Goal: Information Seeking & Learning: Learn about a topic

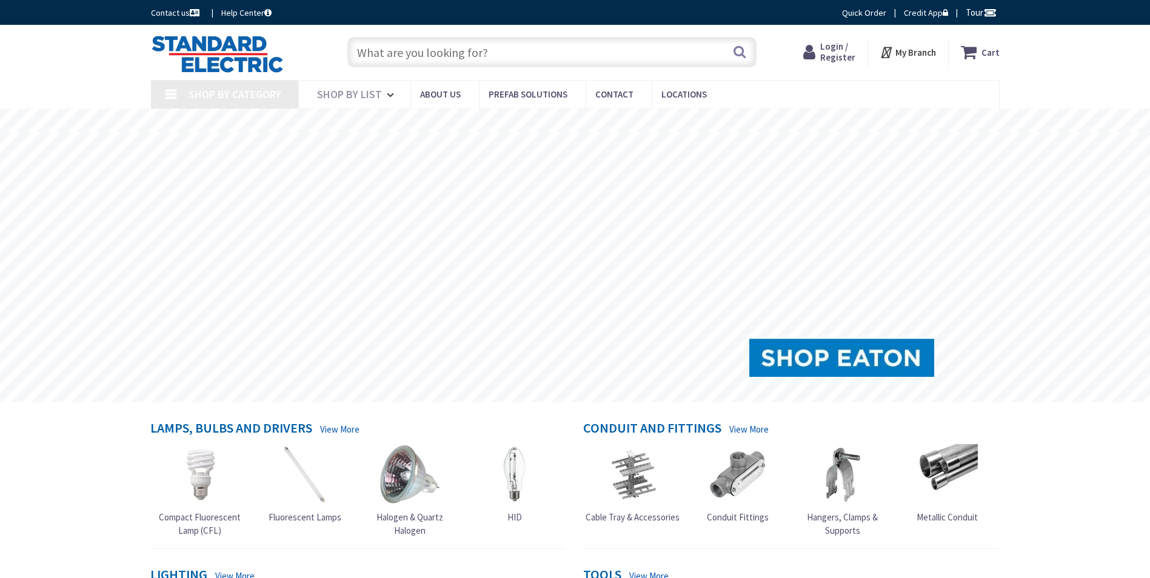
click at [509, 48] on input "text" at bounding box center [551, 52] width 409 height 30
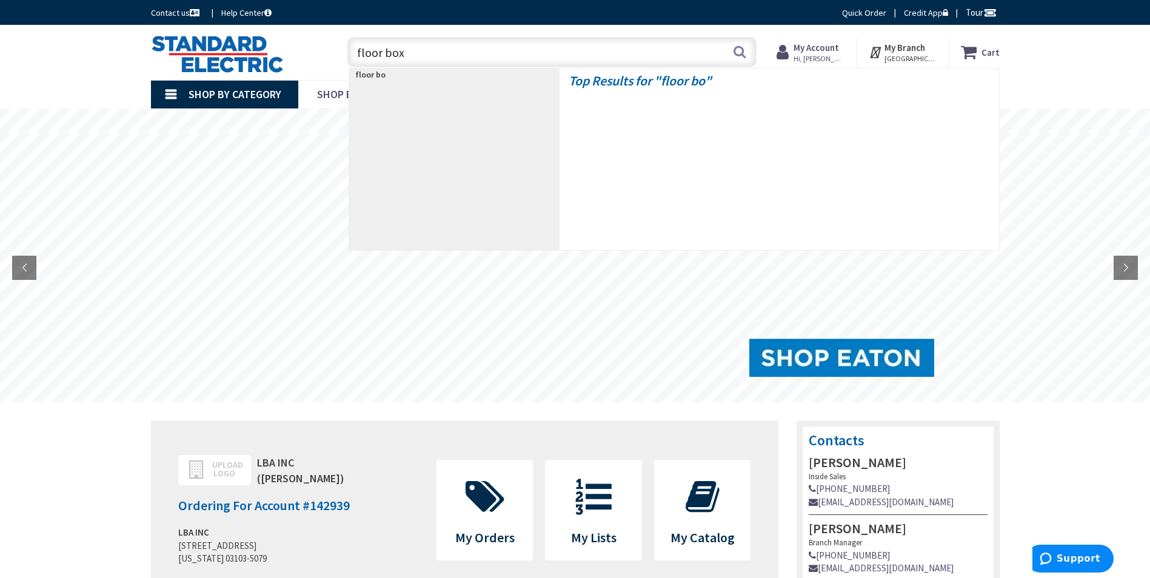
type input "floor box\"
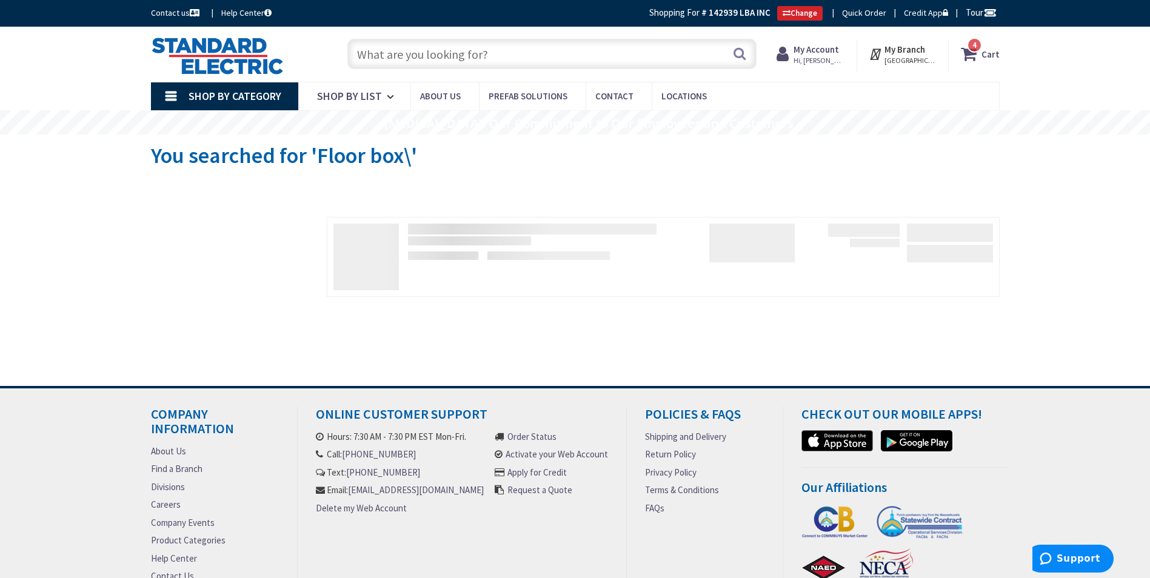
click at [443, 55] on input "text" at bounding box center [551, 54] width 409 height 30
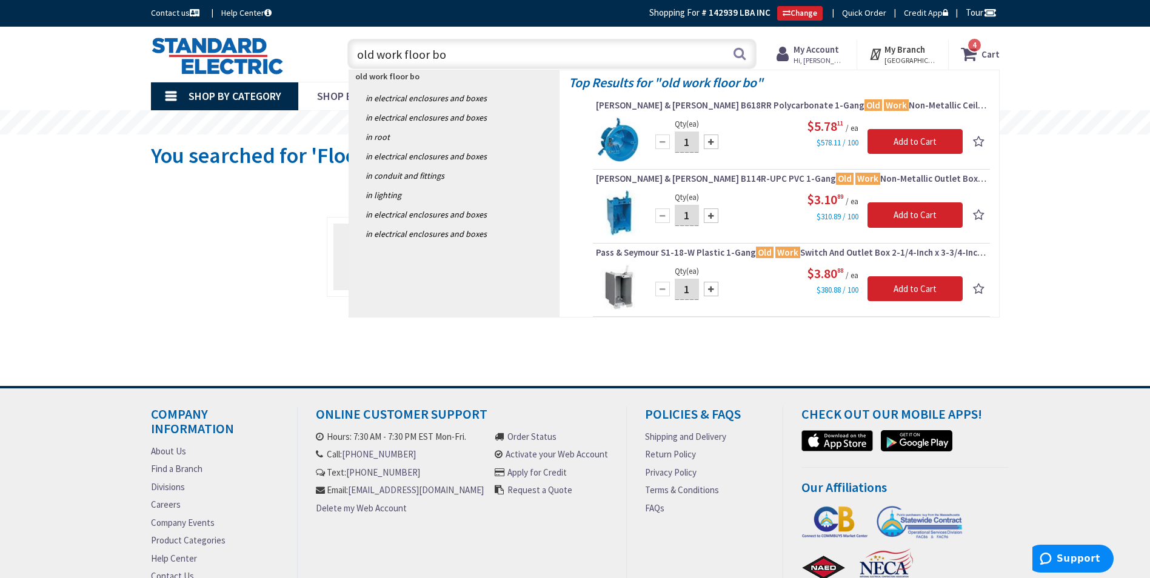
type input "old work floor box"
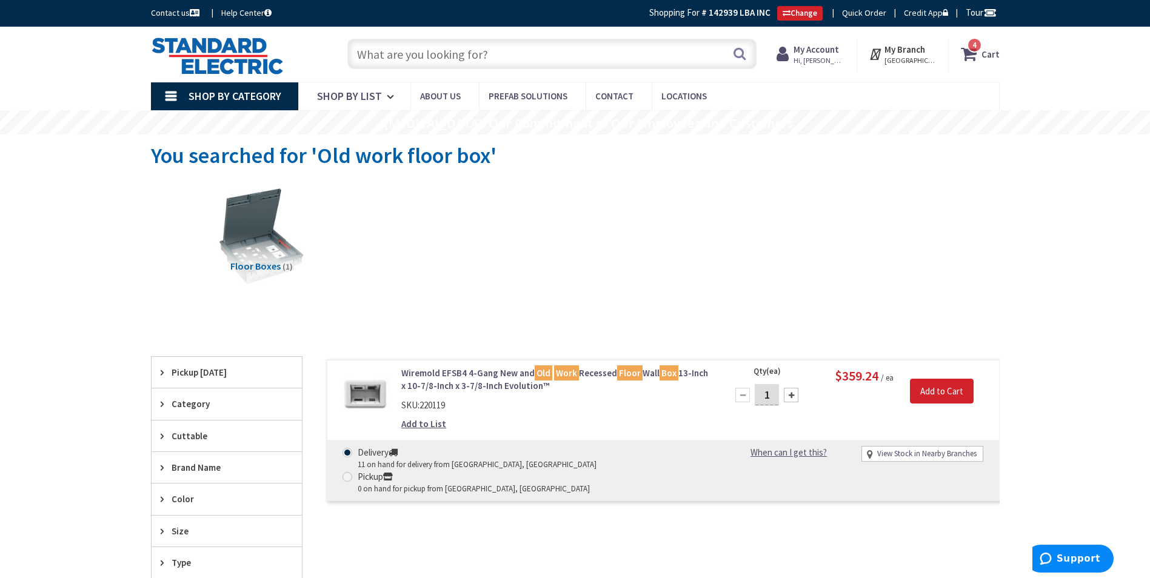
click at [471, 50] on input "text" at bounding box center [551, 54] width 409 height 30
type input "floor box"
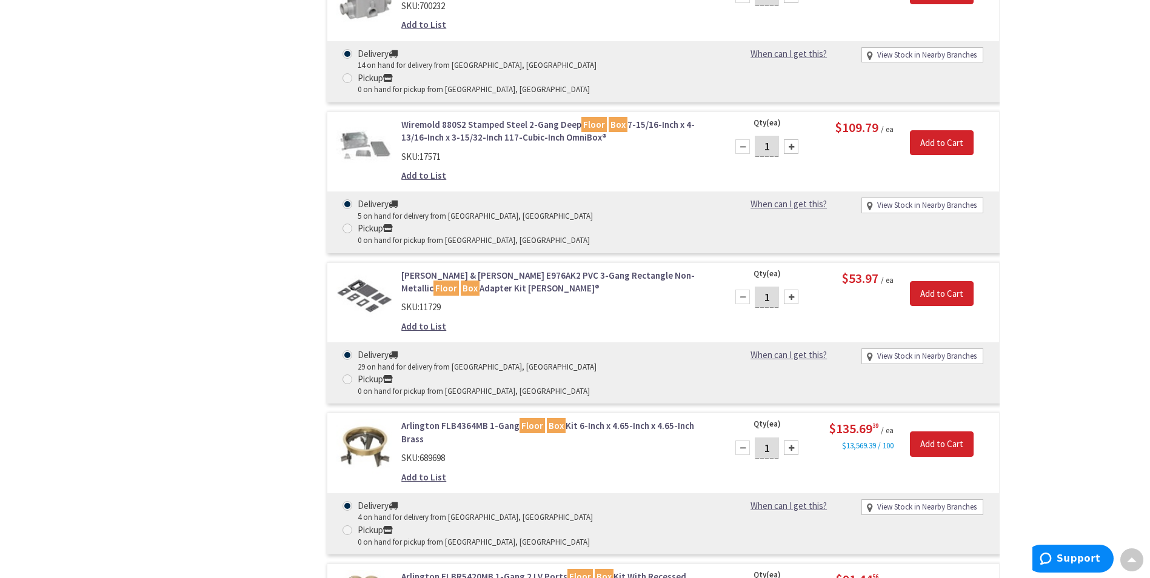
scroll to position [2365, 0]
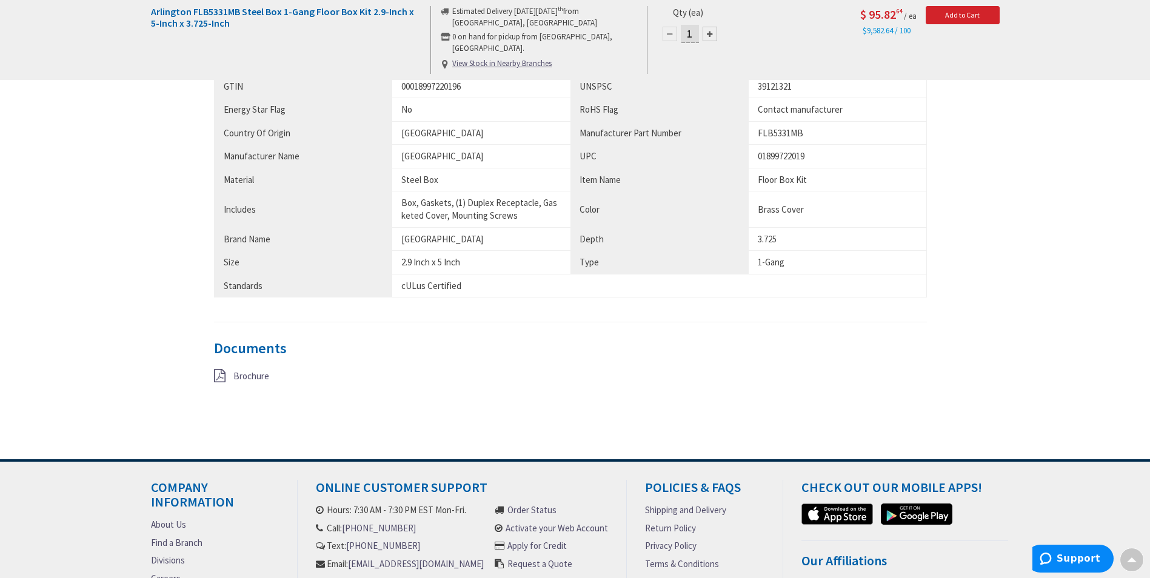
scroll to position [655, 0]
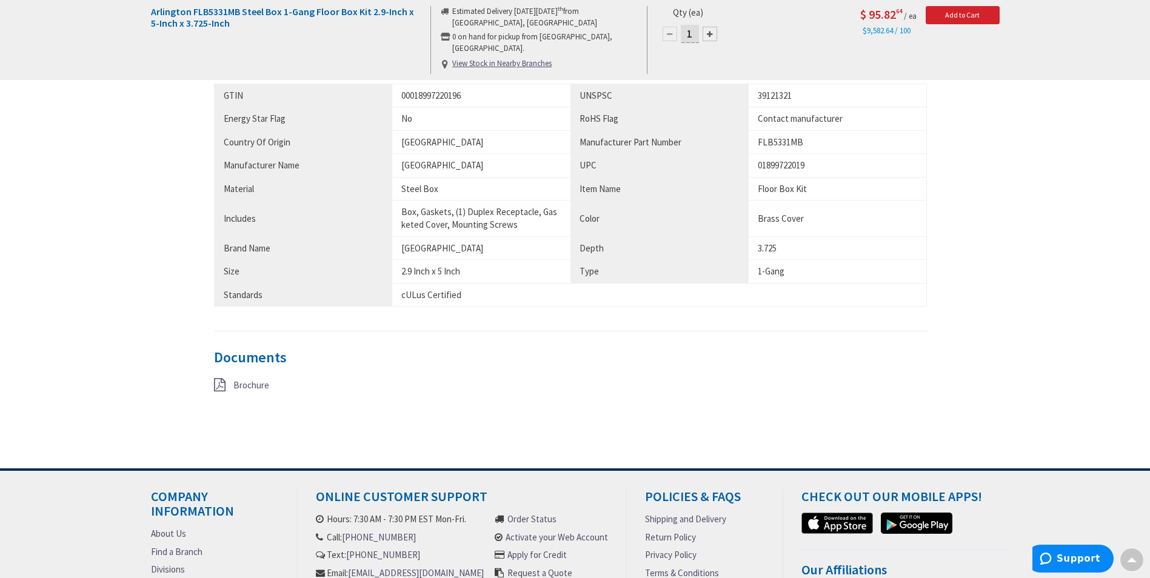
click at [256, 387] on span "Brochure" at bounding box center [251, 386] width 36 height 12
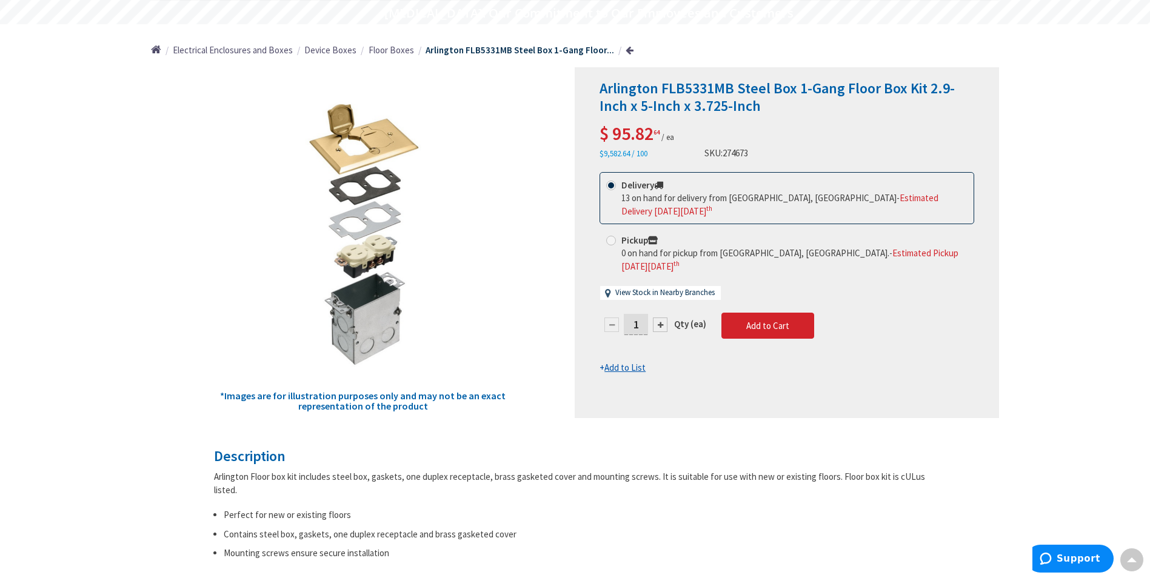
scroll to position [0, 0]
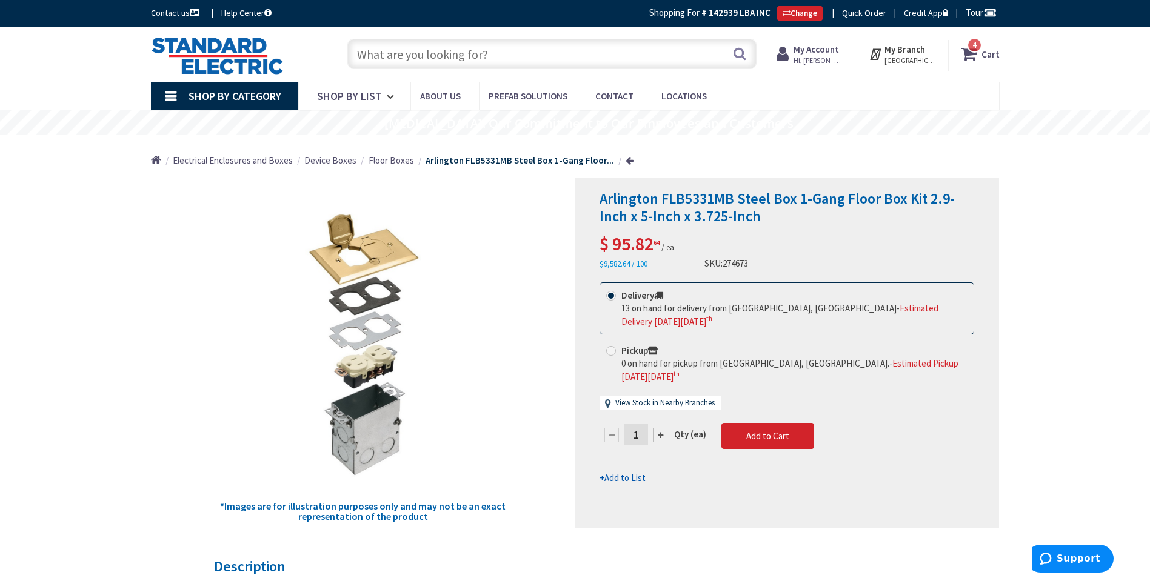
click at [407, 55] on input "text" at bounding box center [551, 54] width 409 height 30
paste input "FLB5331MB"
type input "FLB5331MB"
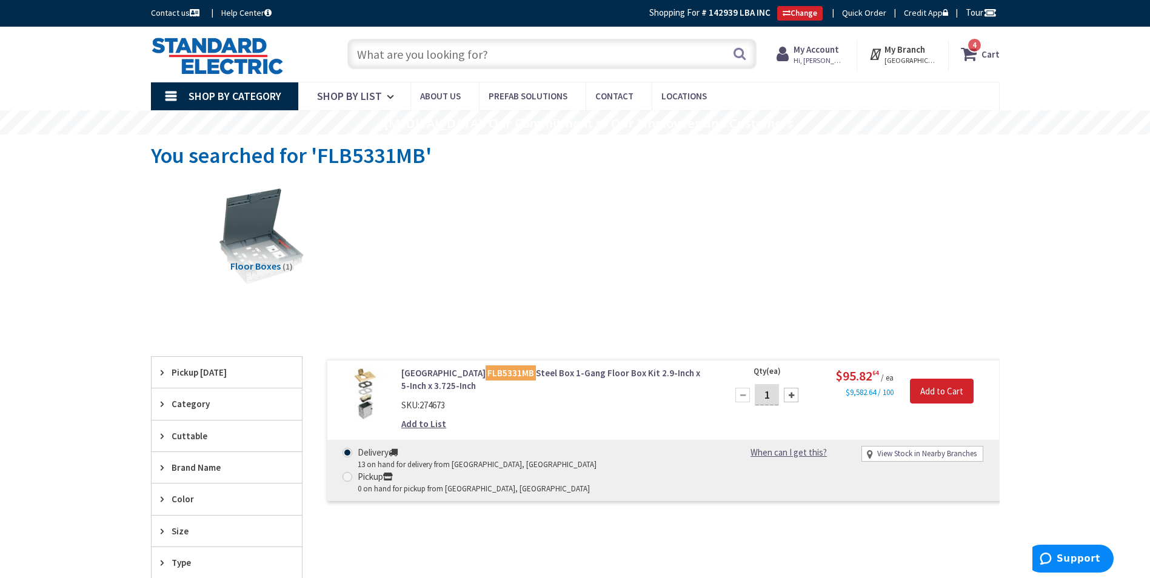
click at [583, 374] on link "Arlington FLB5331MB Steel Box 1-Gang Floor Box Kit 2.9-Inch x 5-Inch x 3.725-In…" at bounding box center [555, 380] width 309 height 26
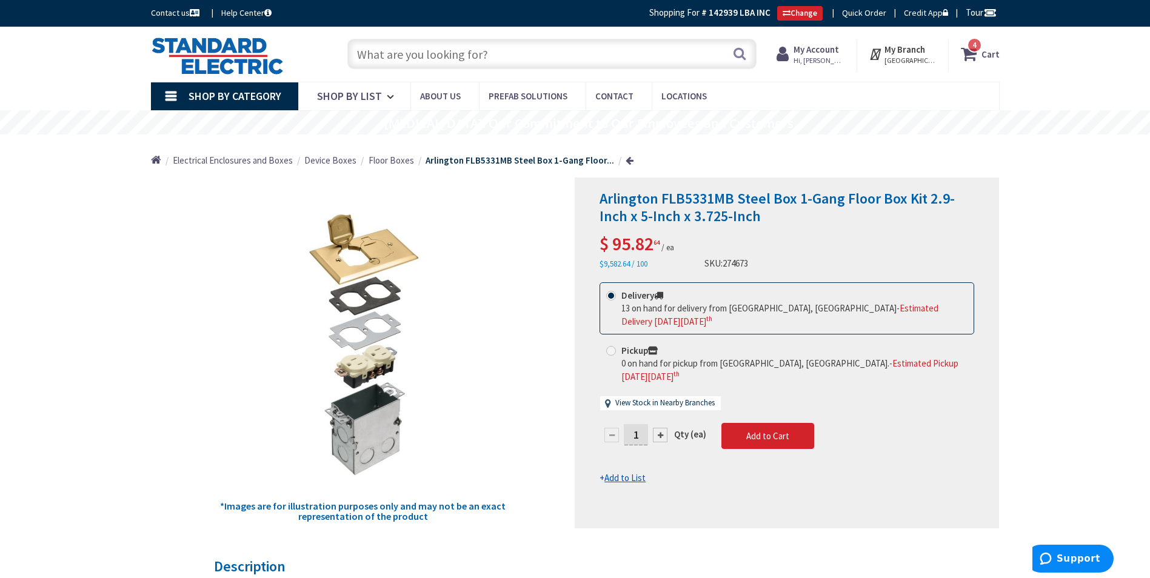
click at [472, 62] on input "text" at bounding box center [551, 54] width 409 height 30
type input "mc"
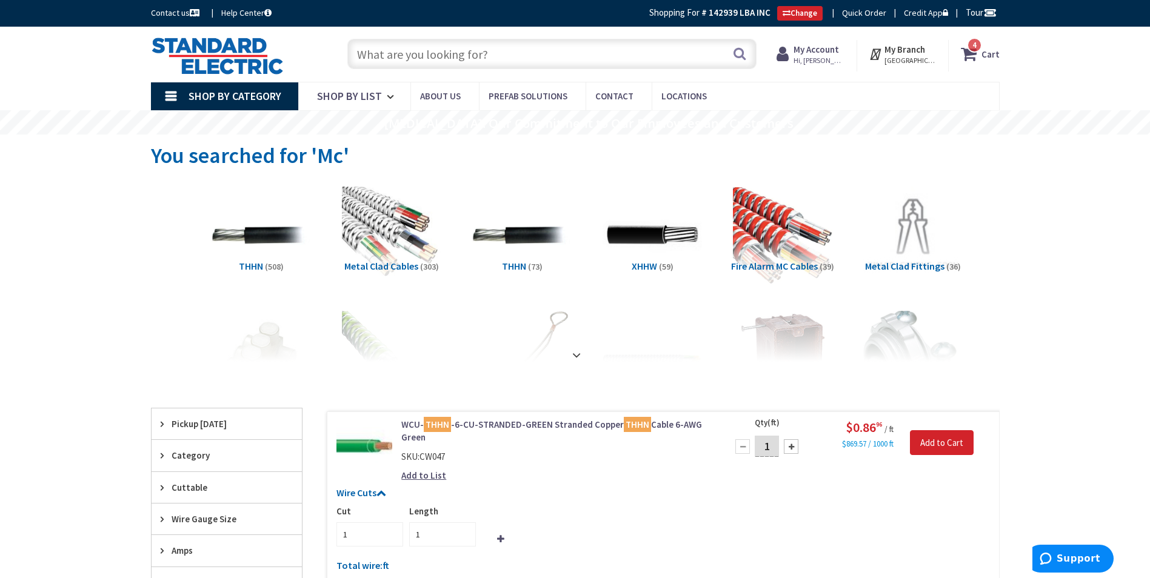
click at [441, 57] on input "text" at bounding box center [551, 54] width 409 height 30
